Goal: Check status: Check status

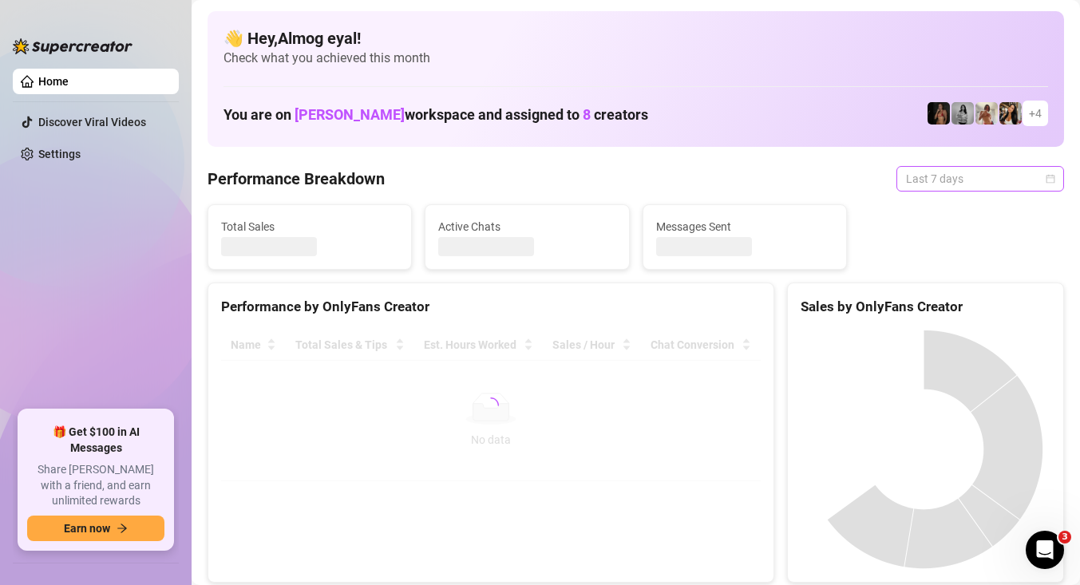
click at [932, 177] on span "Last 7 days" at bounding box center [980, 179] width 148 height 24
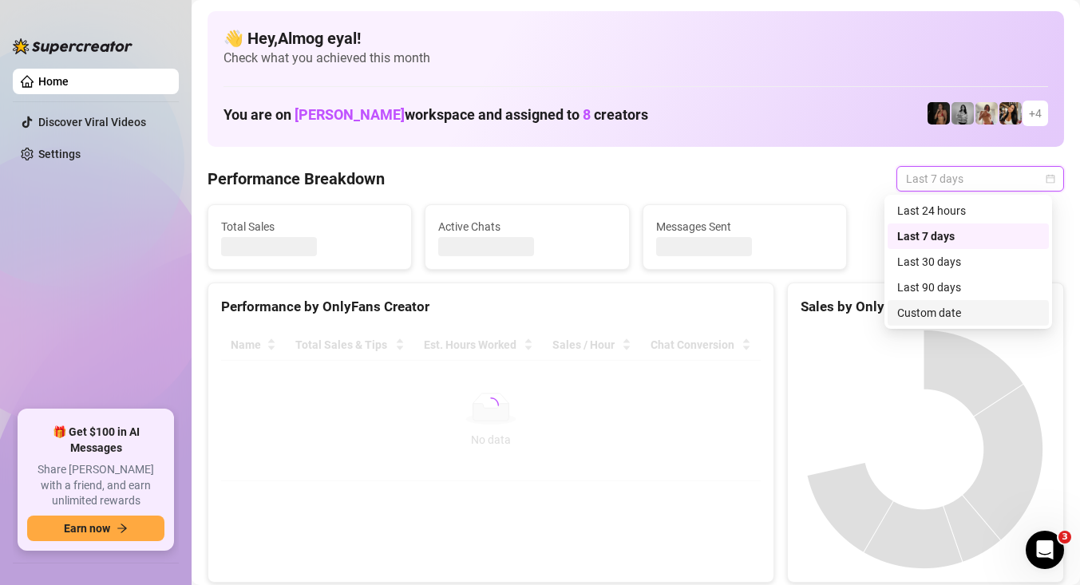
click at [973, 306] on div "Custom date" at bounding box center [968, 313] width 142 height 18
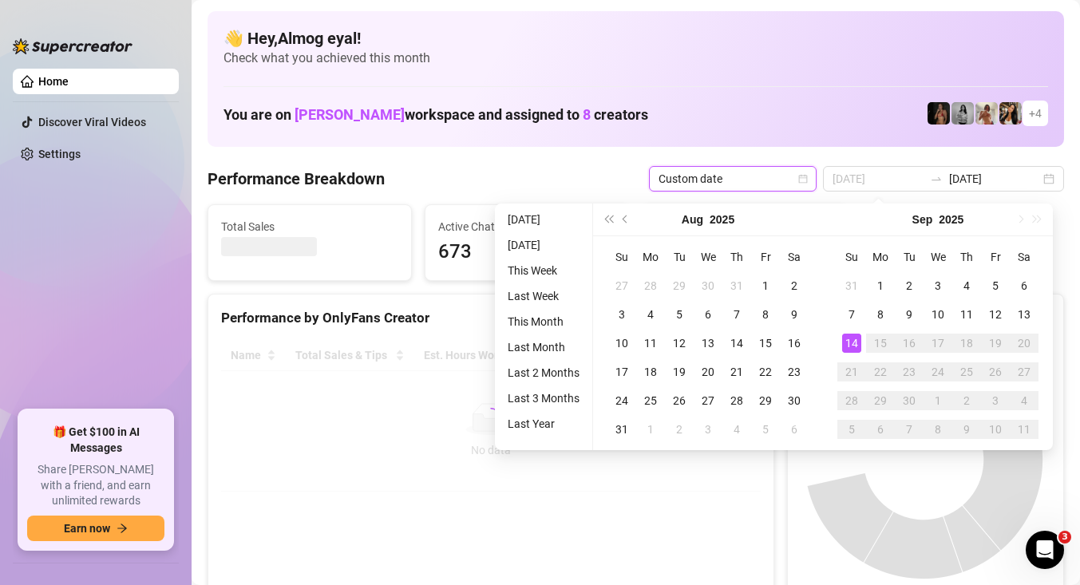
click at [851, 338] on div "14" at bounding box center [851, 343] width 19 height 19
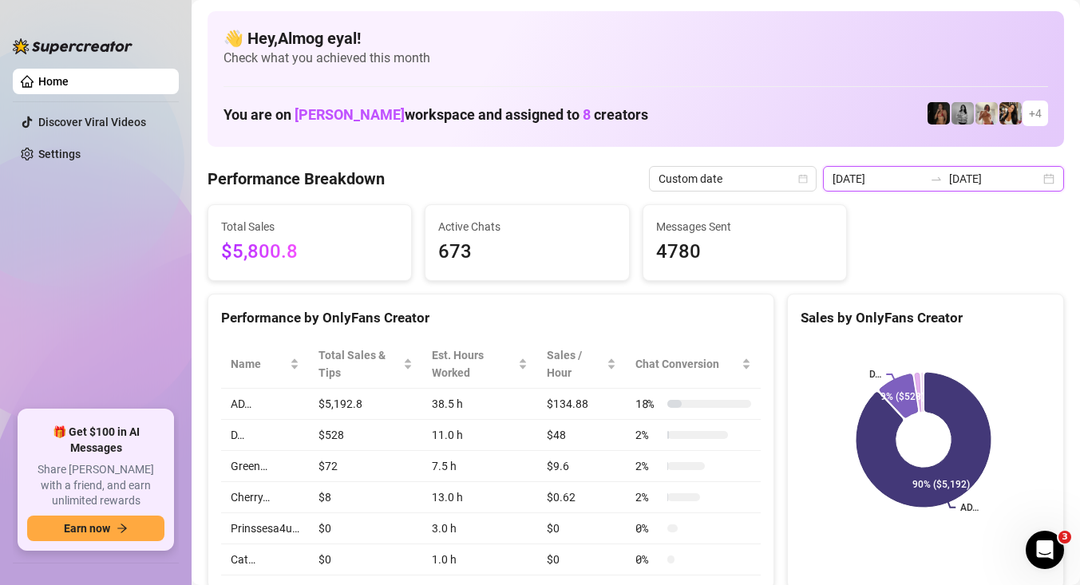
click at [886, 185] on input "[DATE]" at bounding box center [877, 179] width 91 height 18
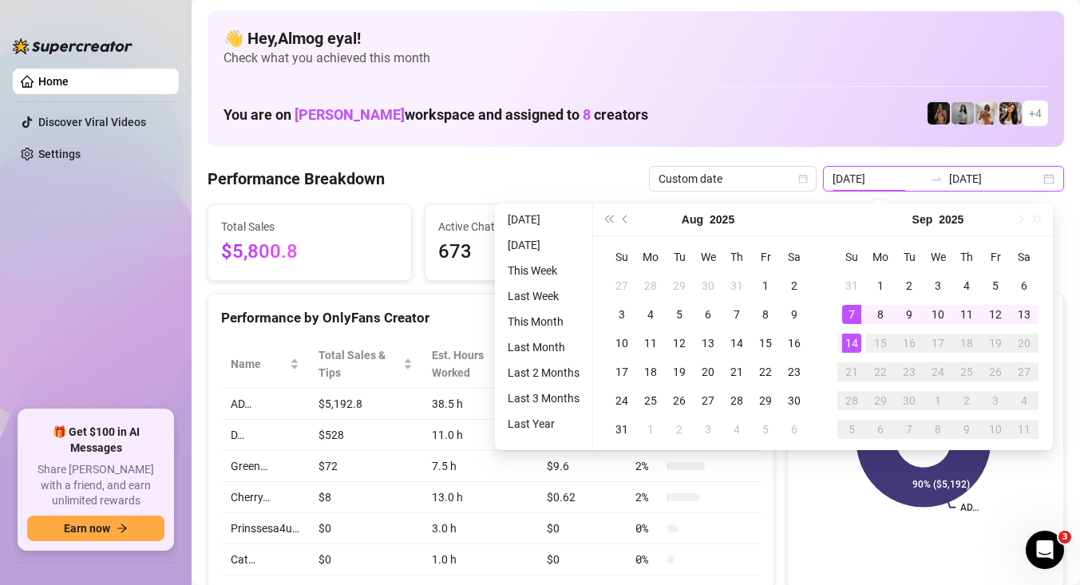
type input "[DATE]"
click at [845, 345] on div "14" at bounding box center [851, 343] width 19 height 19
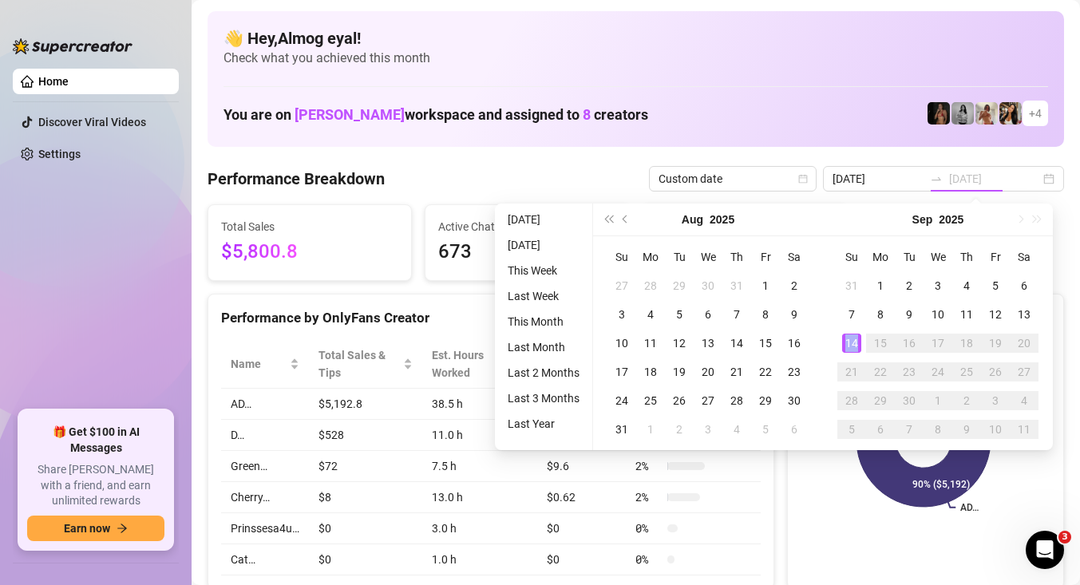
click at [845, 345] on div "14" at bounding box center [851, 343] width 19 height 19
type input "[DATE]"
